Goal: Task Accomplishment & Management: Use online tool/utility

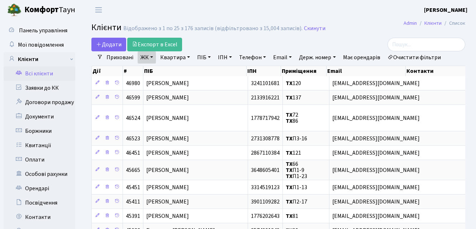
select select "25"
click at [50, 129] on link "Боржники" at bounding box center [40, 131] width 72 height 14
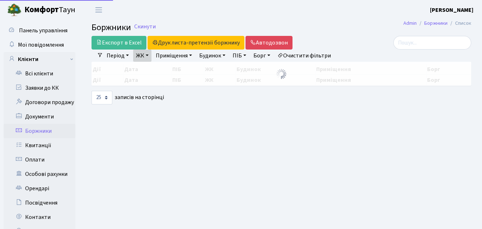
select select "25"
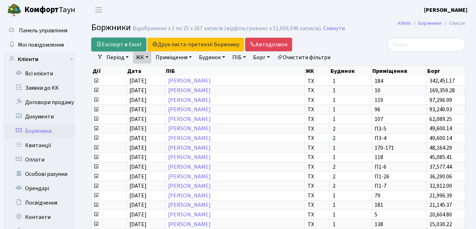
click at [128, 46] on link "Експорт в Excel" at bounding box center [118, 45] width 55 height 14
click at [30, 70] on link "Всі клієнти" at bounding box center [40, 73] width 72 height 14
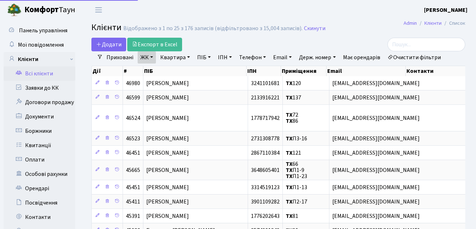
select select "25"
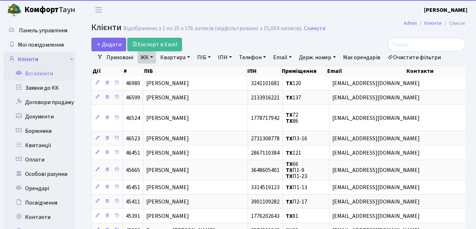
drag, startPoint x: 0, startPoint y: 0, endPoint x: 29, endPoint y: 60, distance: 66.2
click at [29, 60] on link "Клієнти" at bounding box center [40, 59] width 72 height 14
